Goal: Transaction & Acquisition: Purchase product/service

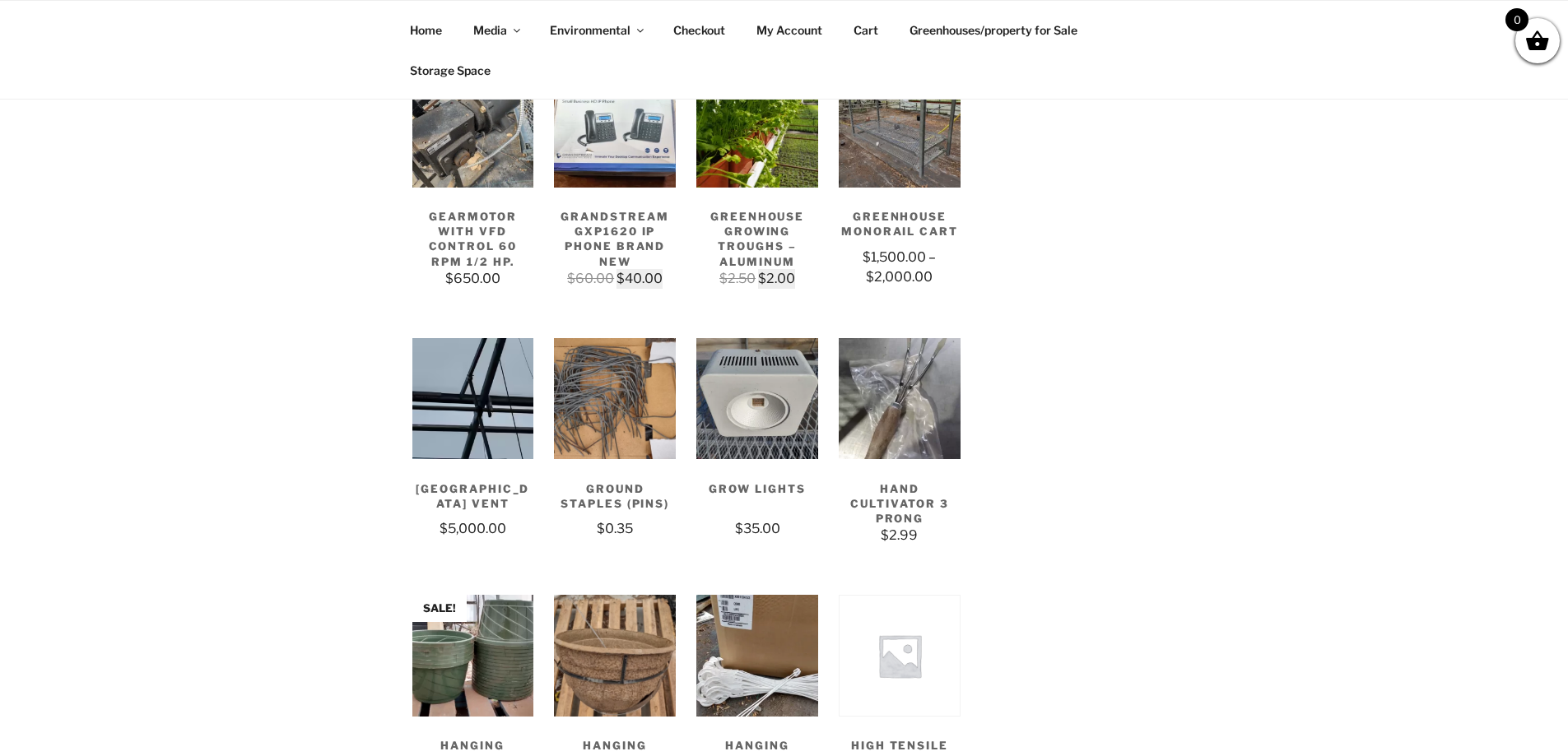
scroll to position [2304, 0]
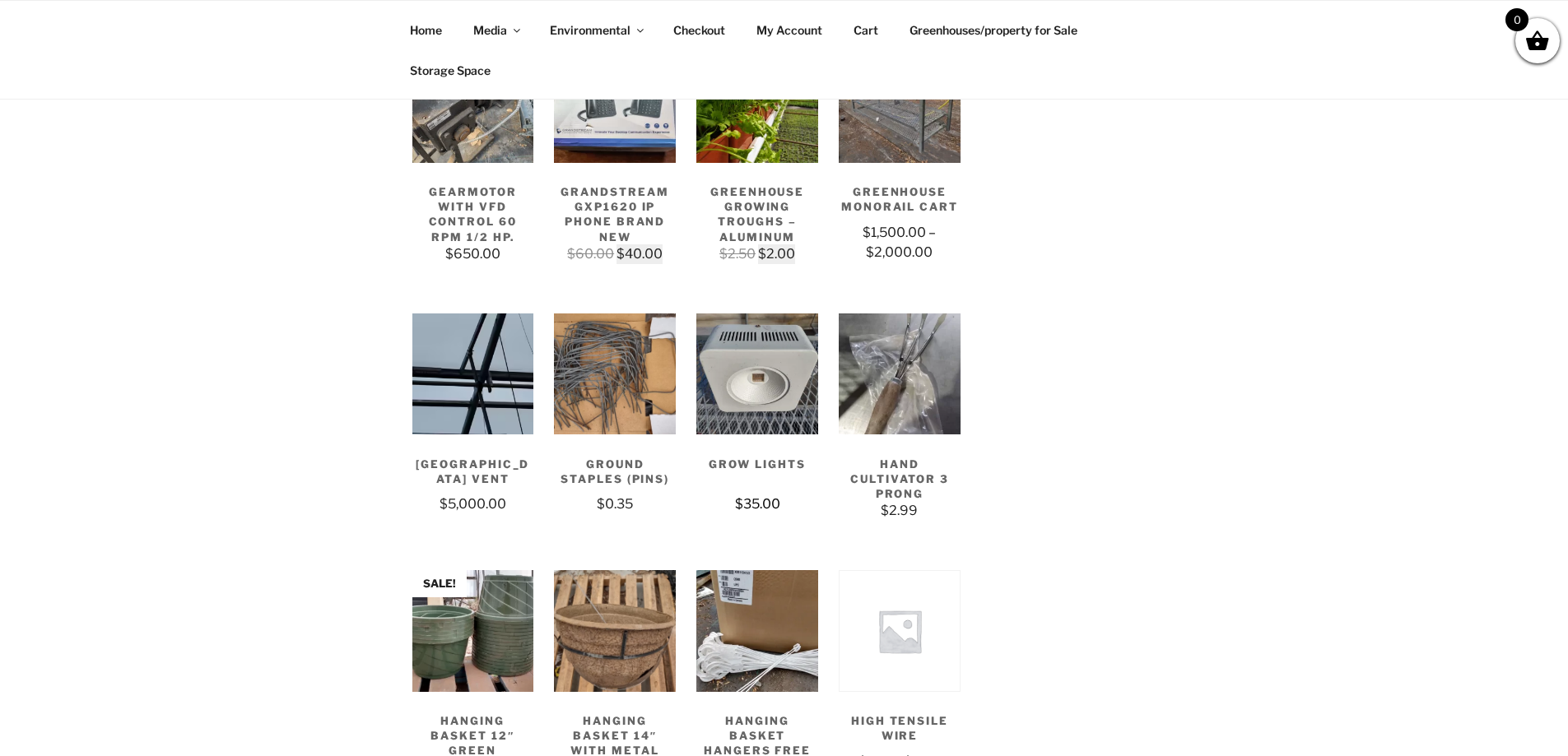
click at [766, 400] on img at bounding box center [757, 374] width 122 height 122
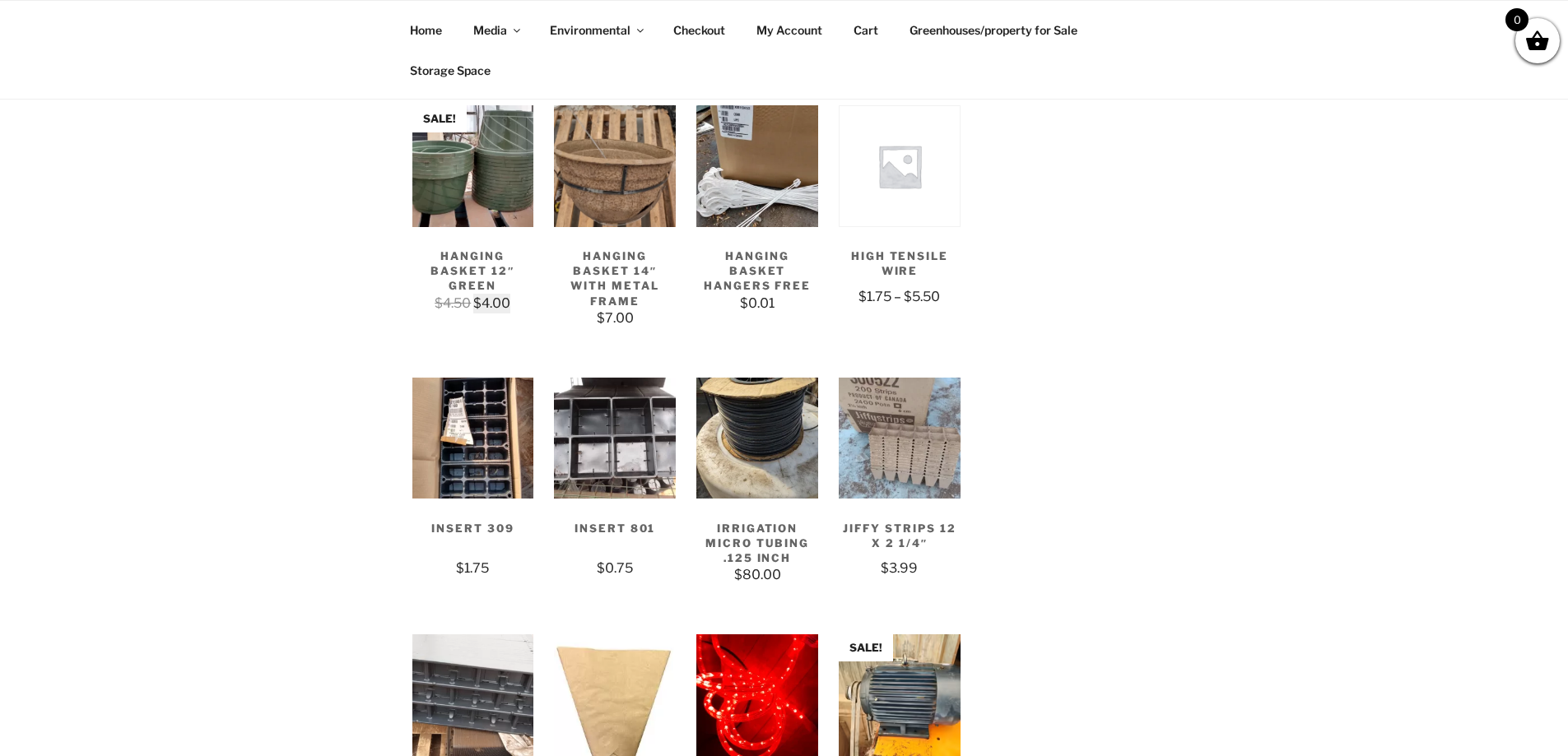
scroll to position [2797, 0]
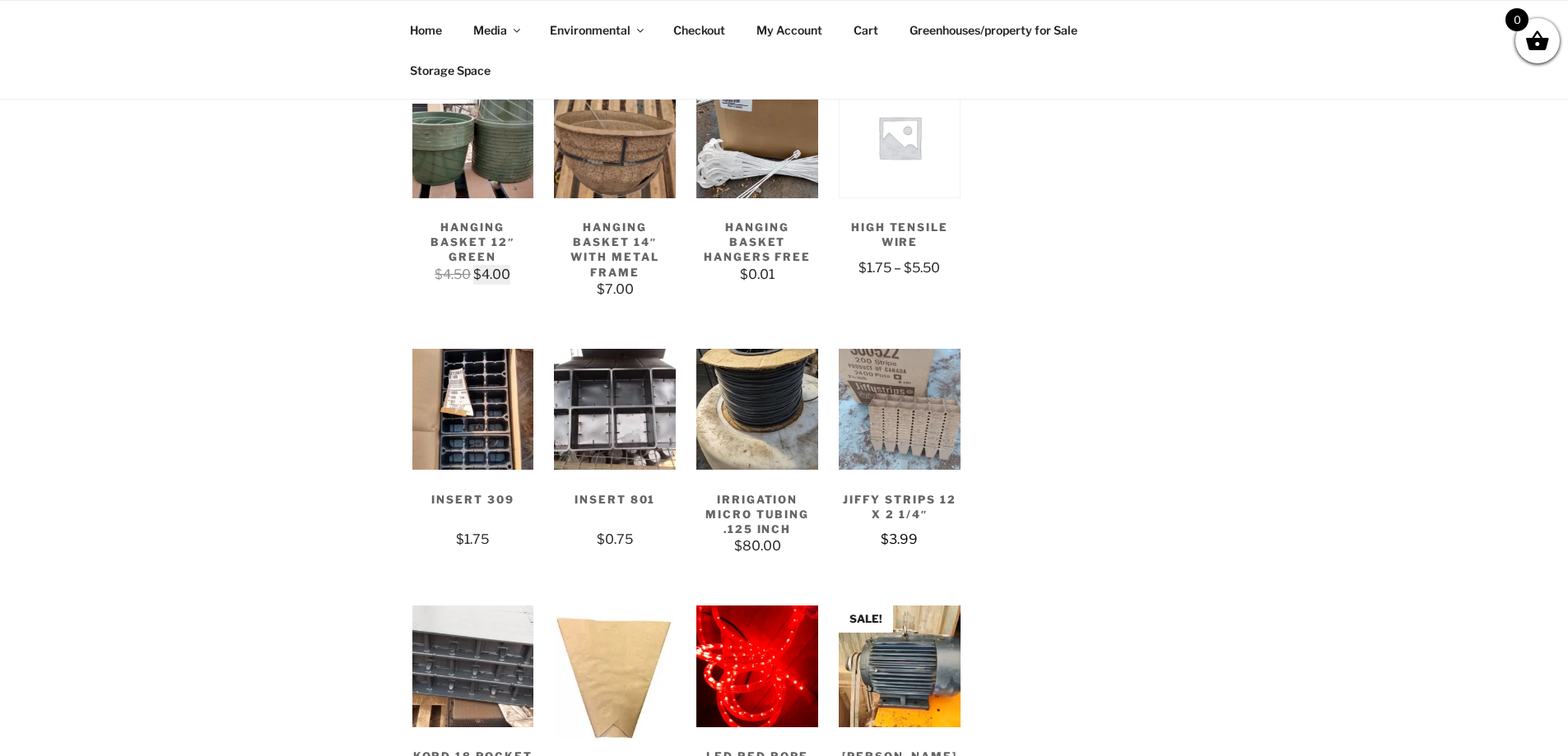
click at [869, 424] on img at bounding box center [900, 410] width 122 height 122
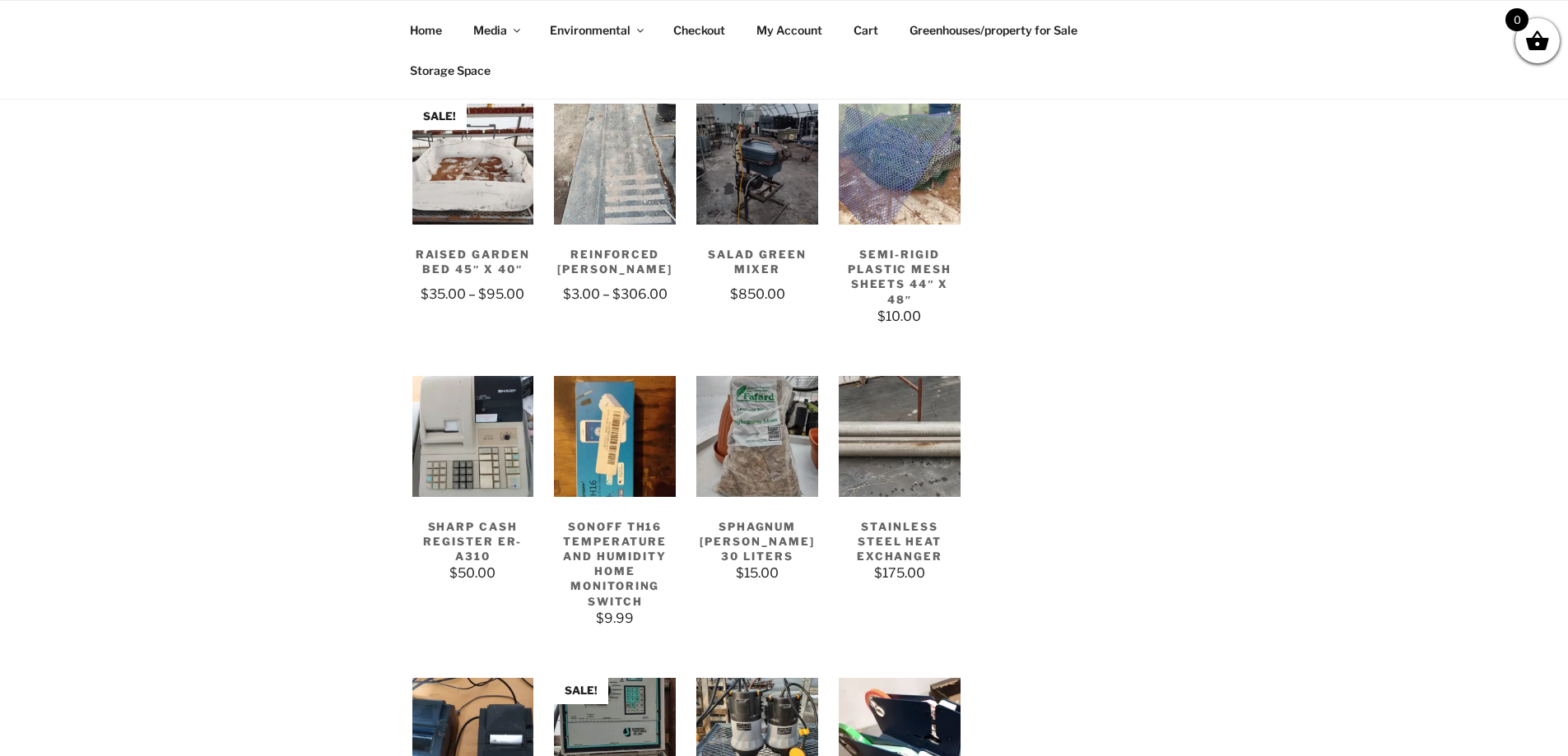
scroll to position [4525, 0]
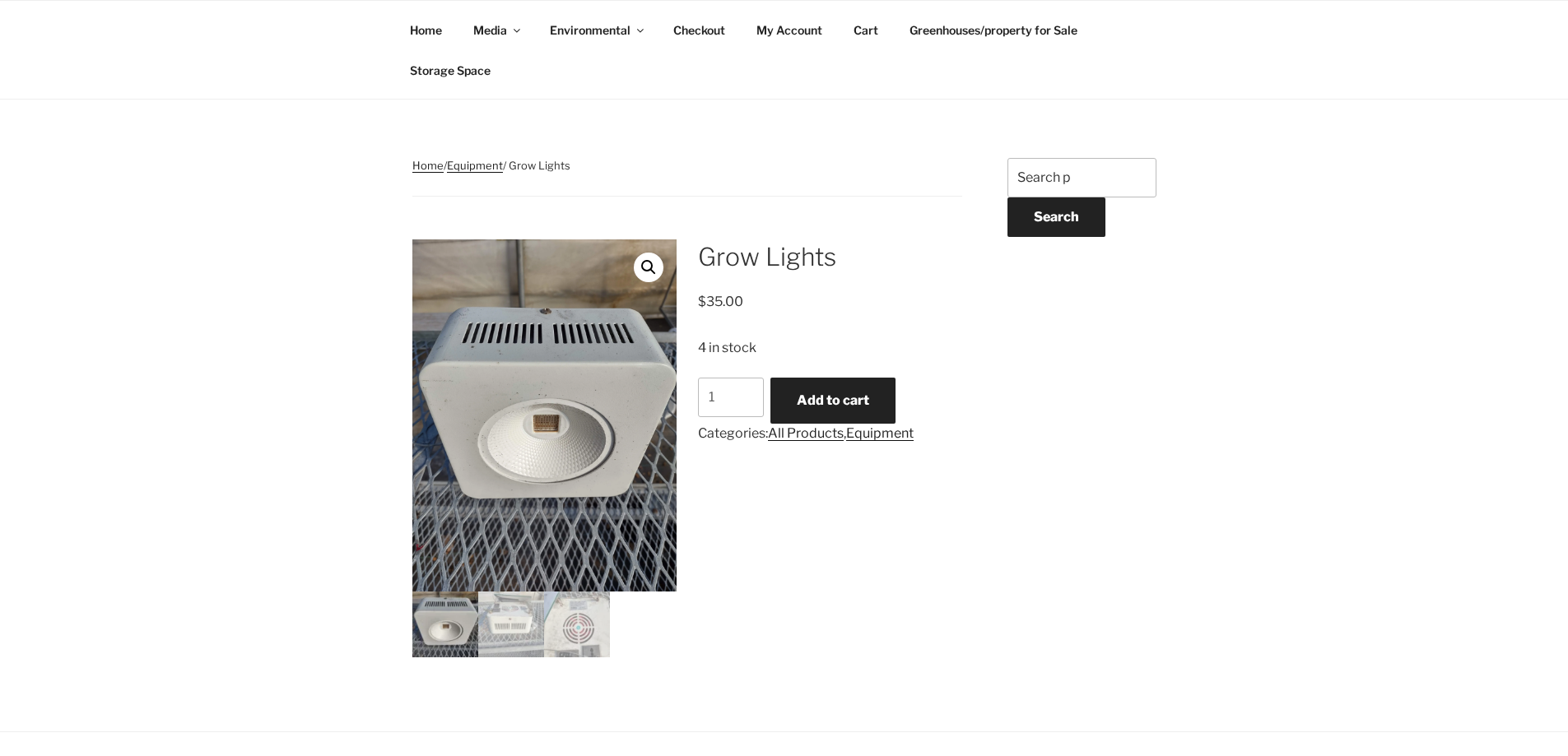
scroll to position [247, 0]
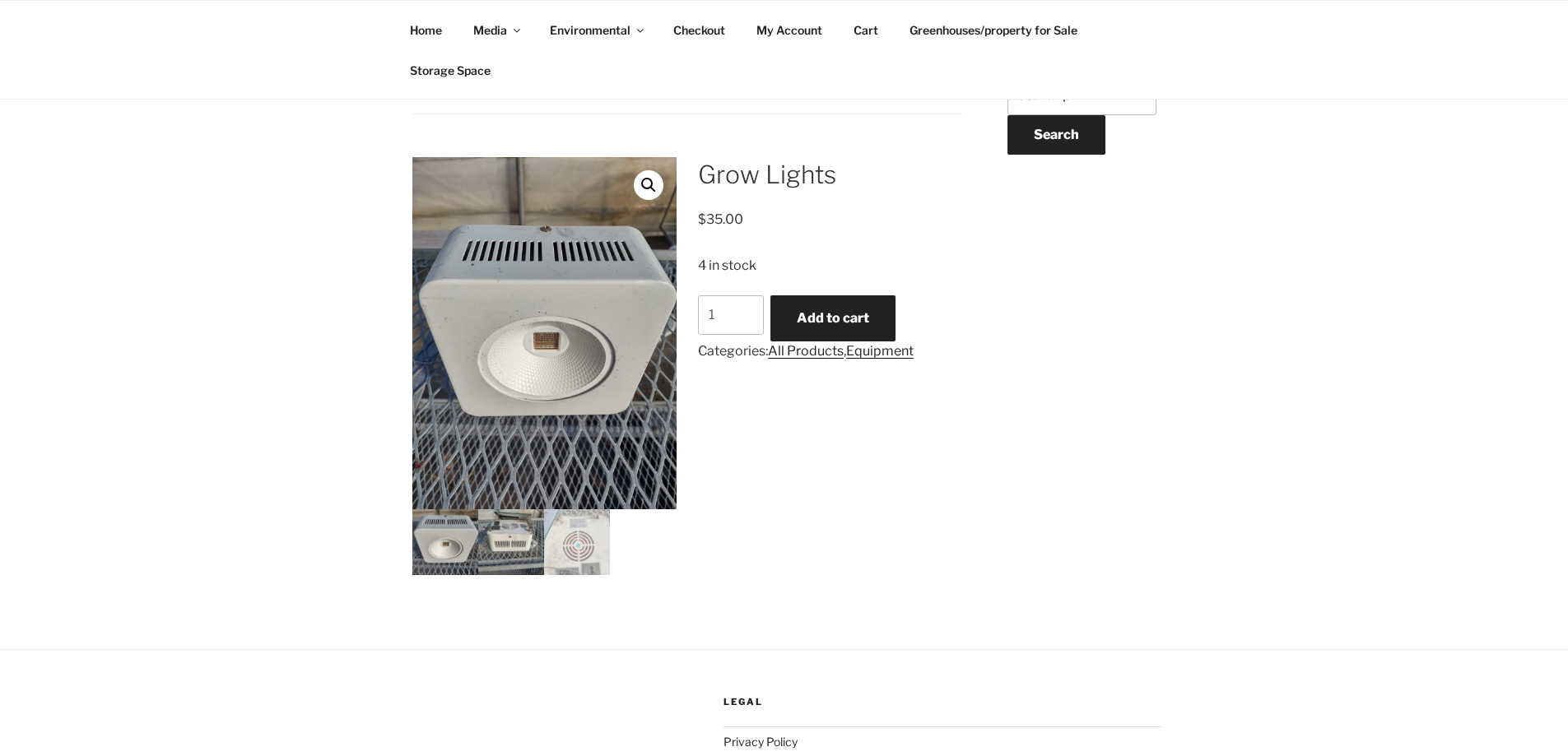
click at [518, 556] on img at bounding box center [510, 542] width 66 height 66
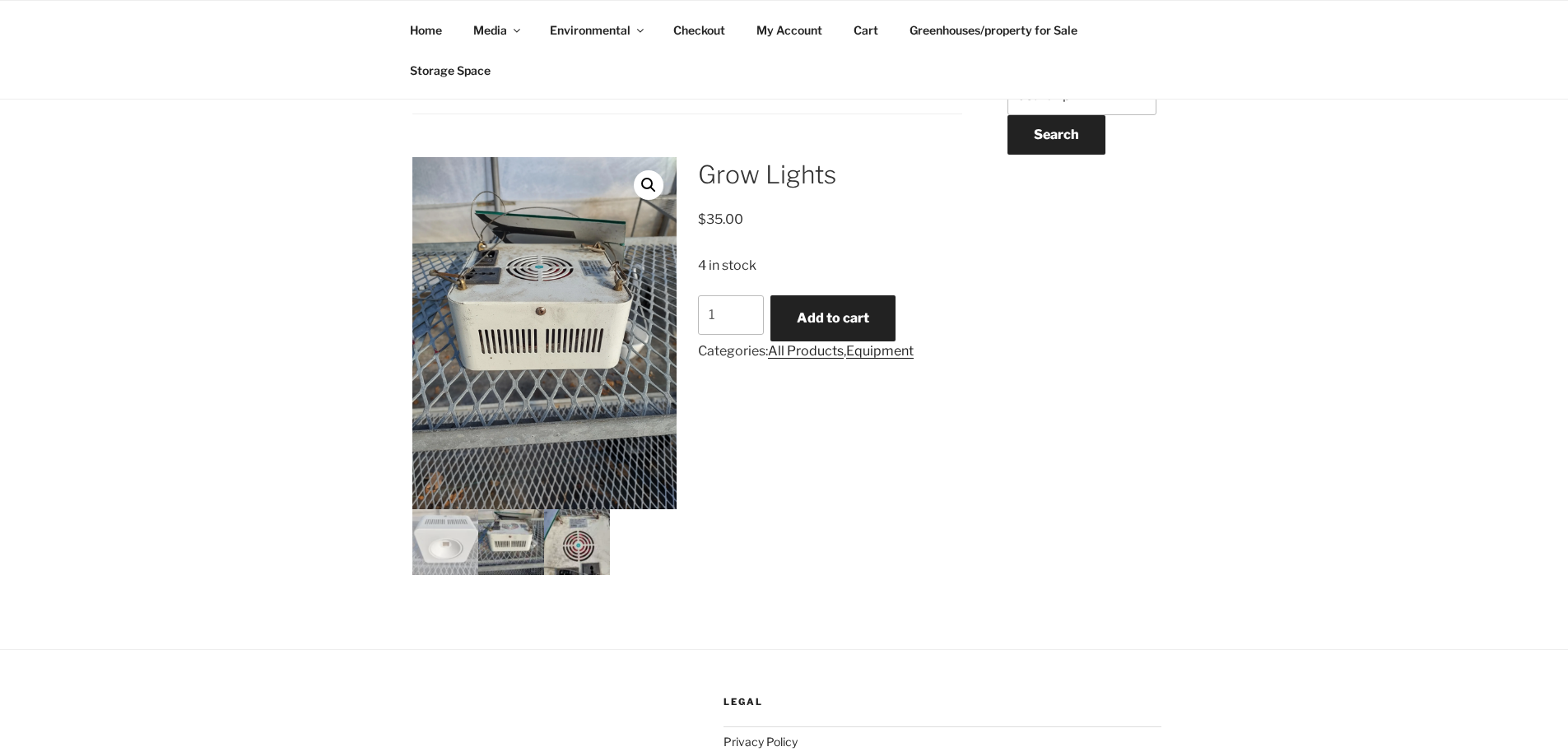
click at [588, 563] on img at bounding box center [576, 542] width 66 height 66
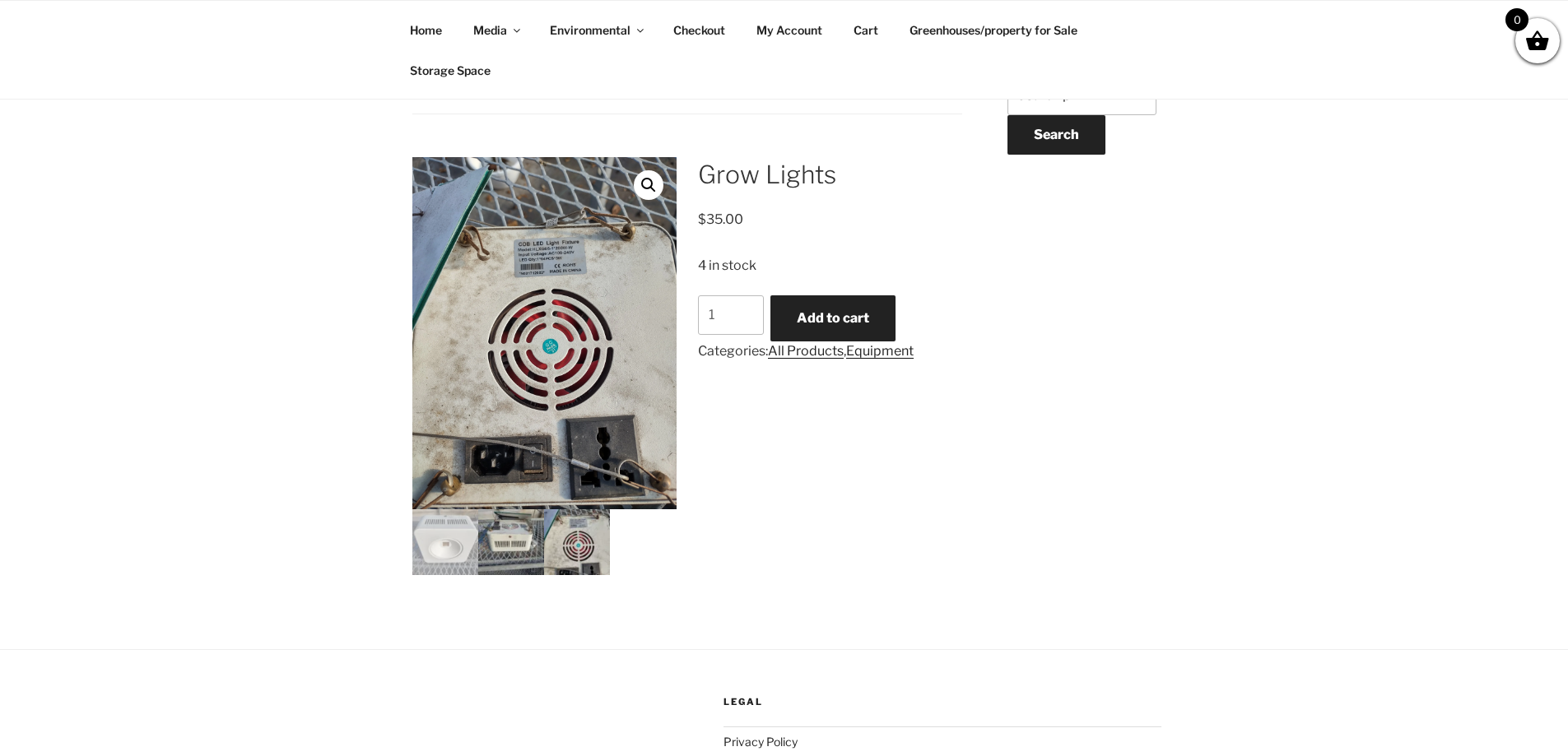
click at [522, 556] on img at bounding box center [510, 542] width 66 height 66
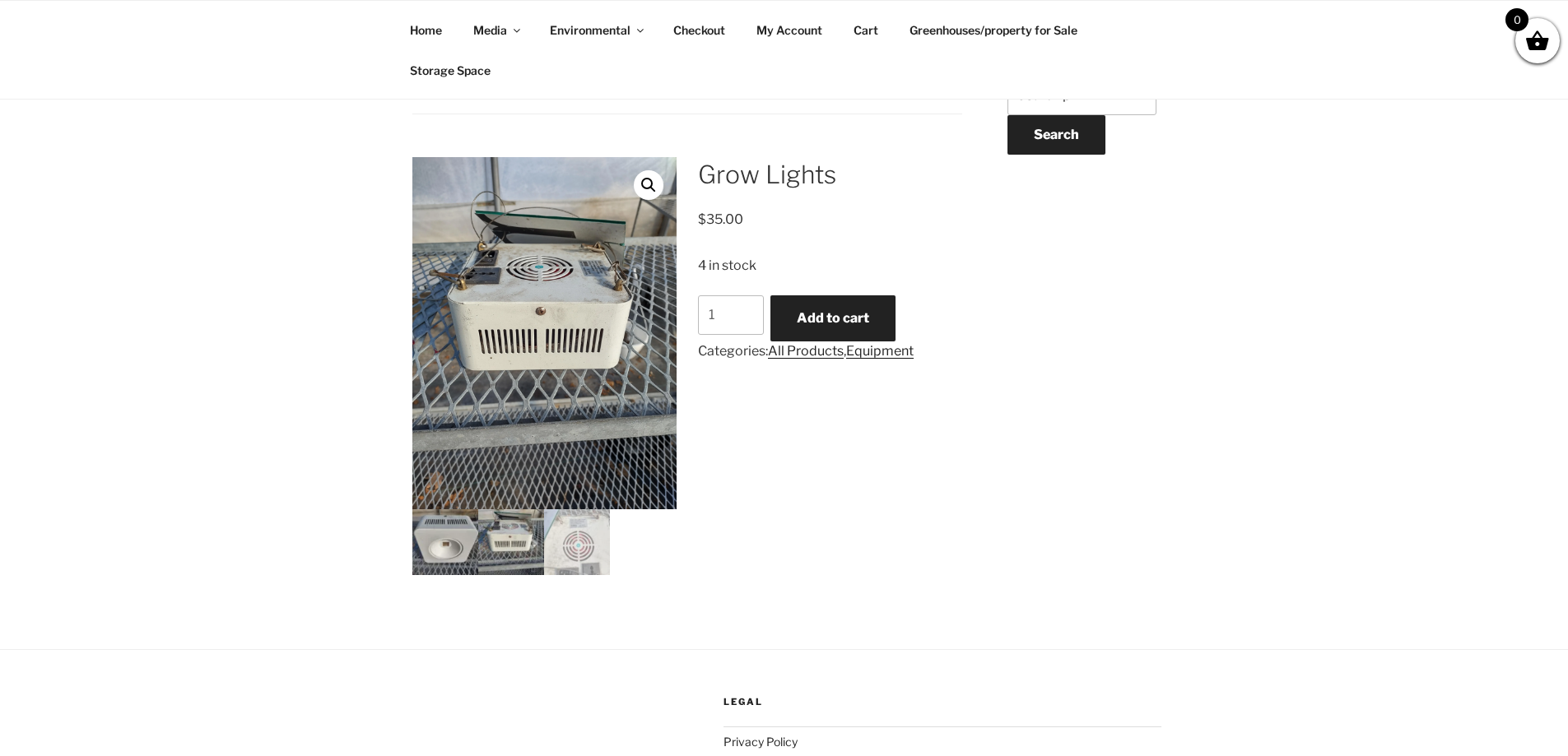
click at [455, 539] on img at bounding box center [445, 542] width 66 height 66
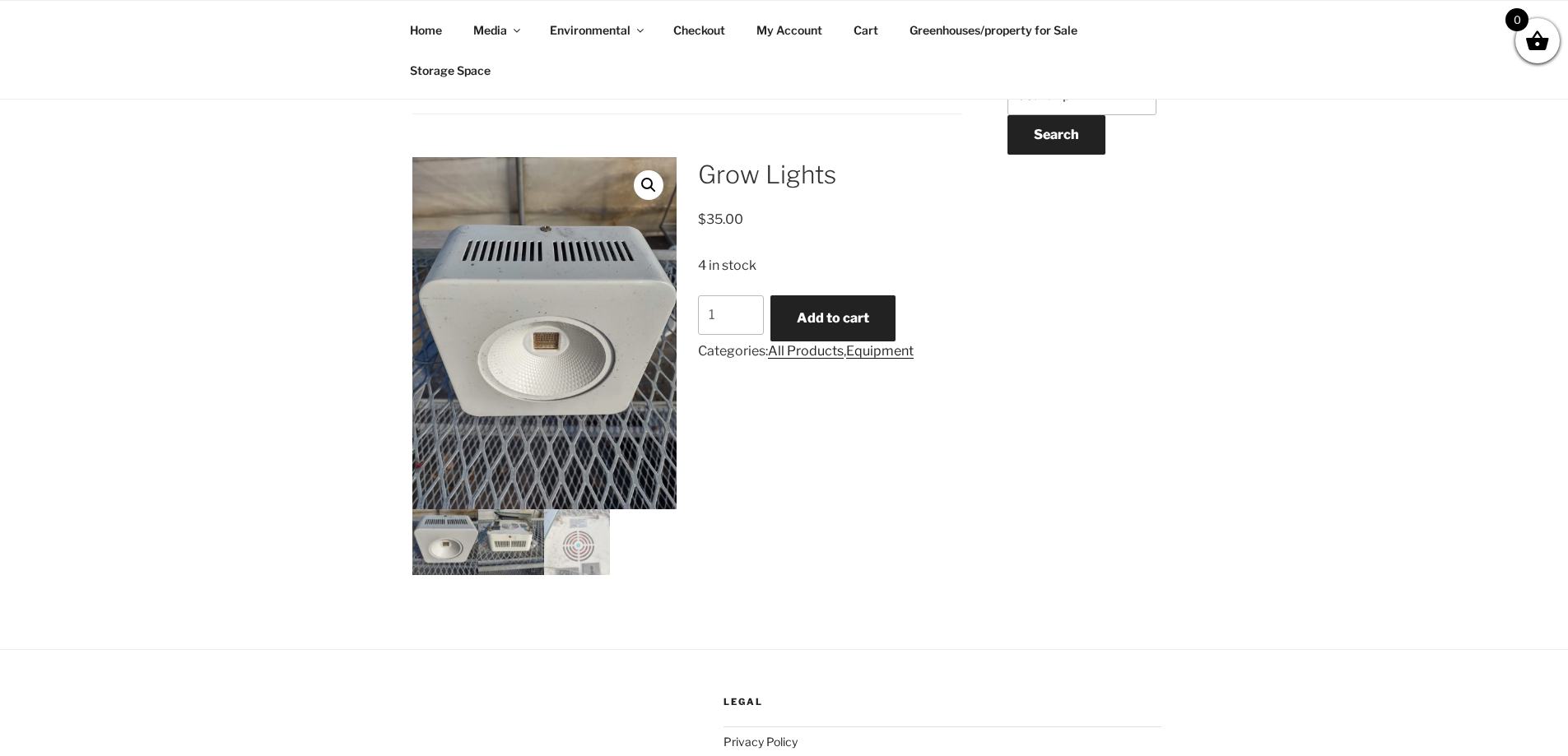
click at [525, 549] on img at bounding box center [510, 542] width 66 height 66
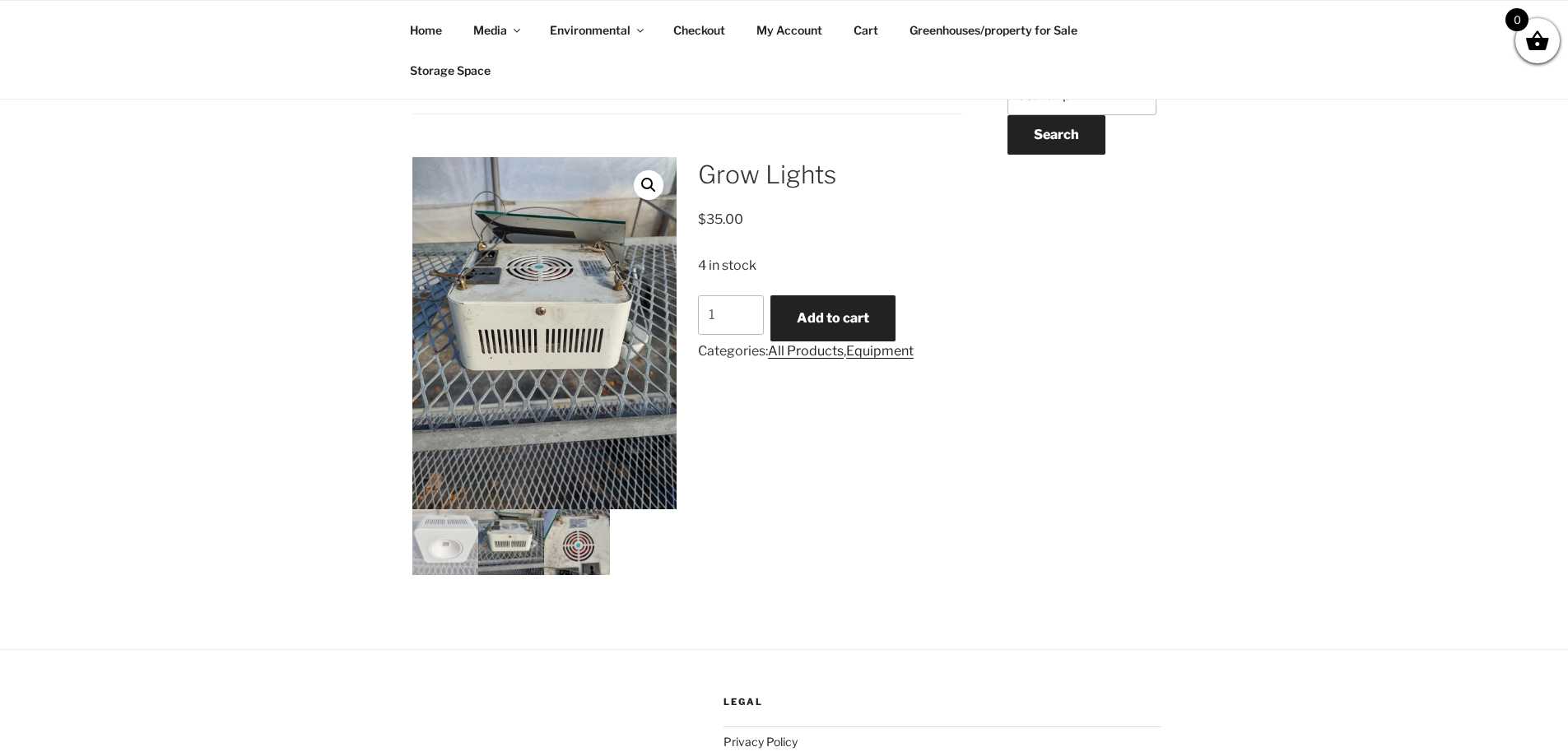
click at [573, 547] on img at bounding box center [576, 542] width 66 height 66
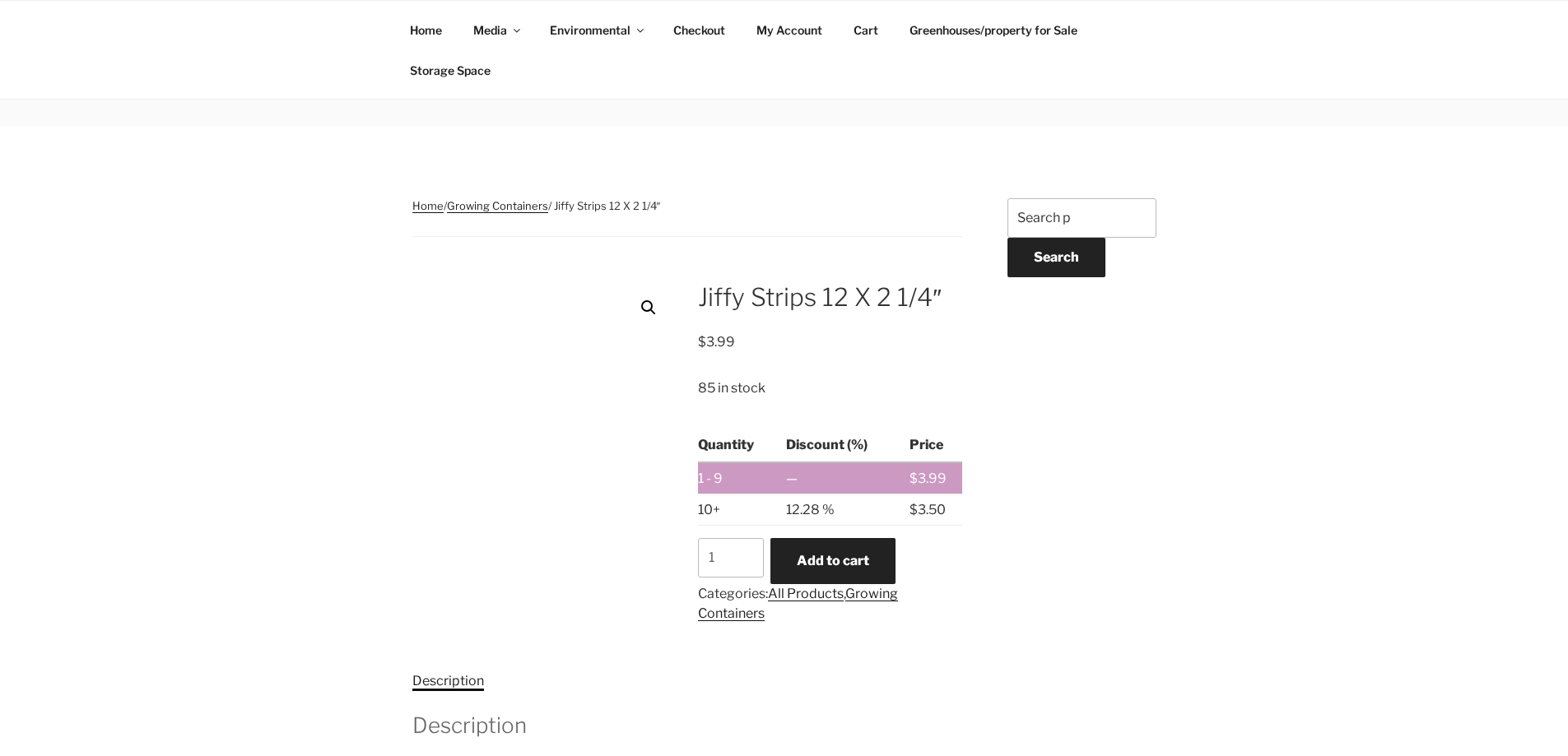
scroll to position [164, 0]
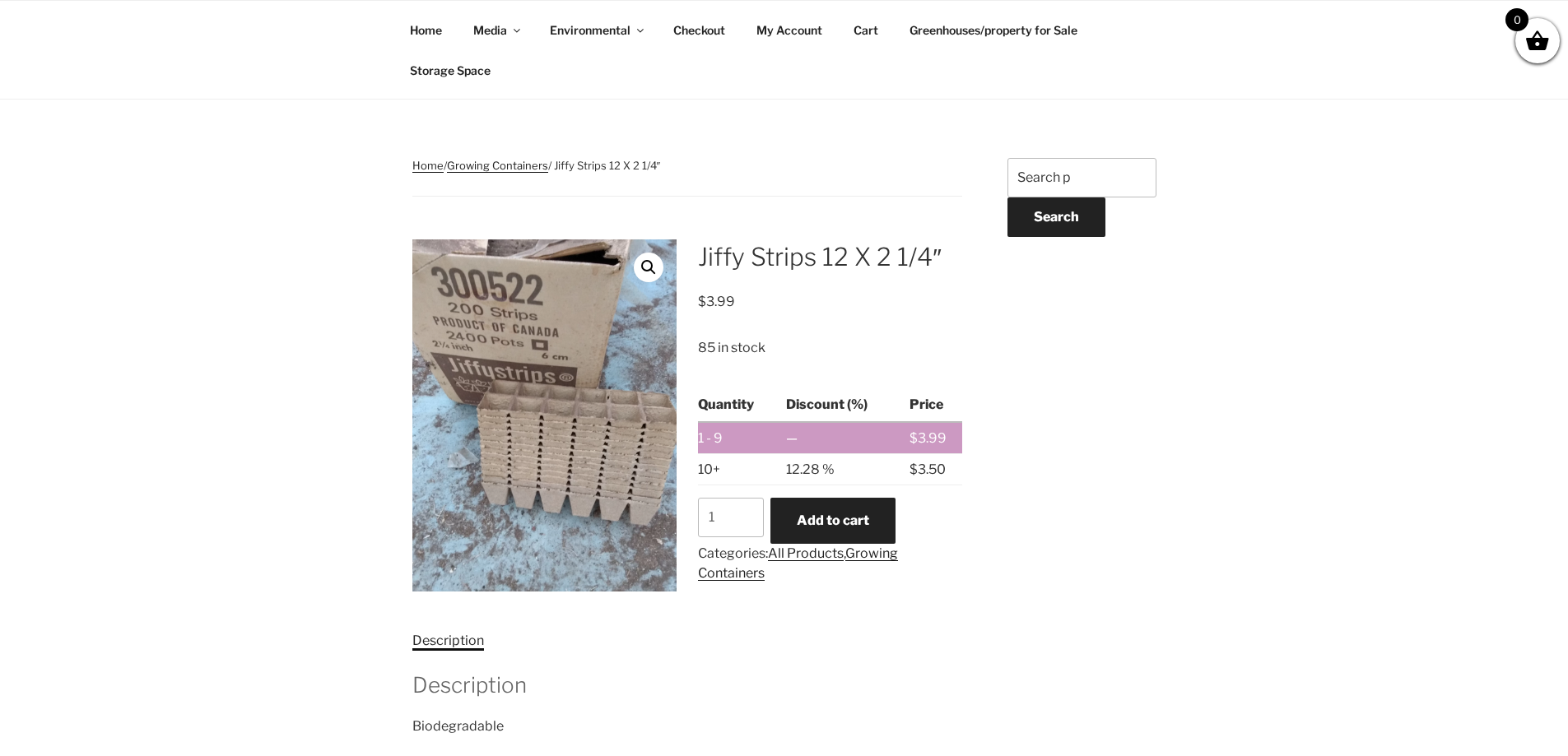
click at [102, 380] on div "Home / Growing Containers / Jiffy Strips 12 X 2 1/4″ Jiffy Strips 12 X 2 1/4″ $…" at bounding box center [784, 434] width 1568 height 697
